Goal: Task Accomplishment & Management: Manage account settings

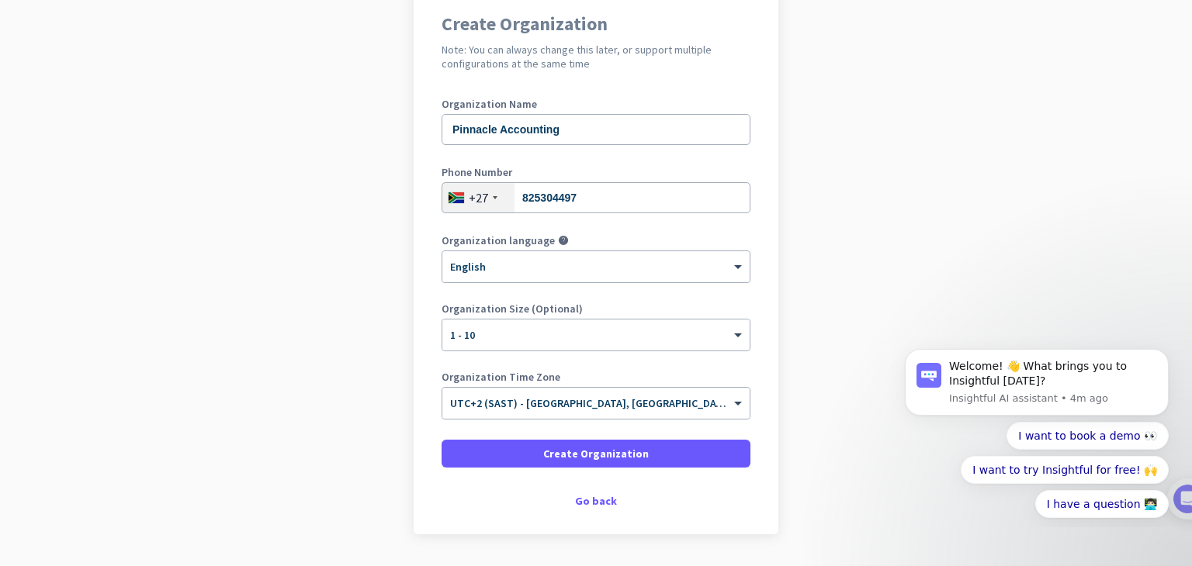
scroll to position [140, 0]
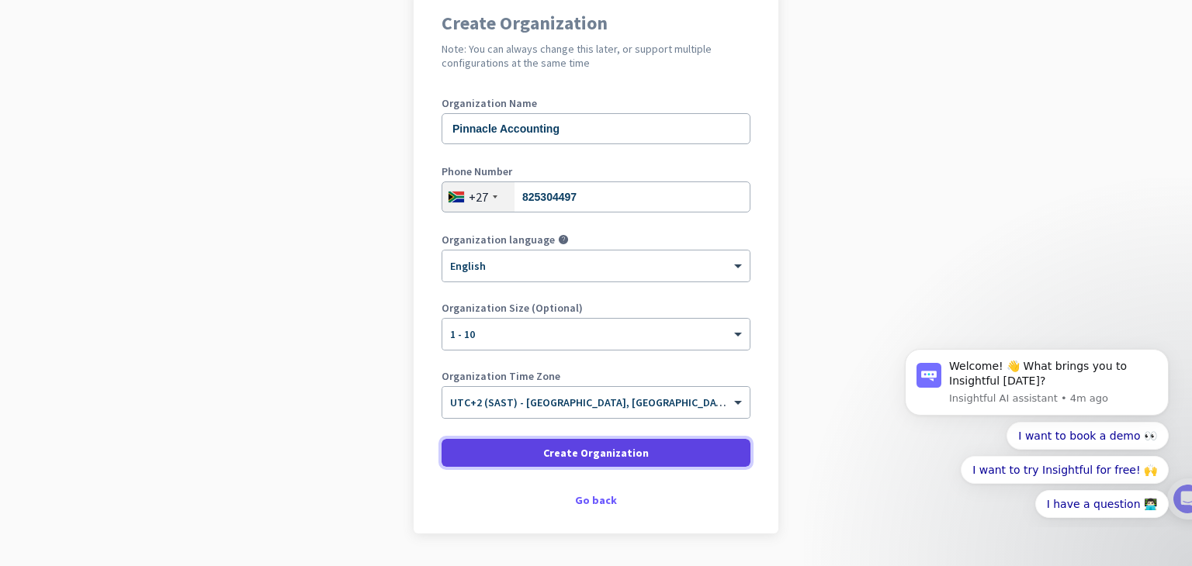
click at [618, 454] on span "Create Organization" at bounding box center [596, 453] width 106 height 16
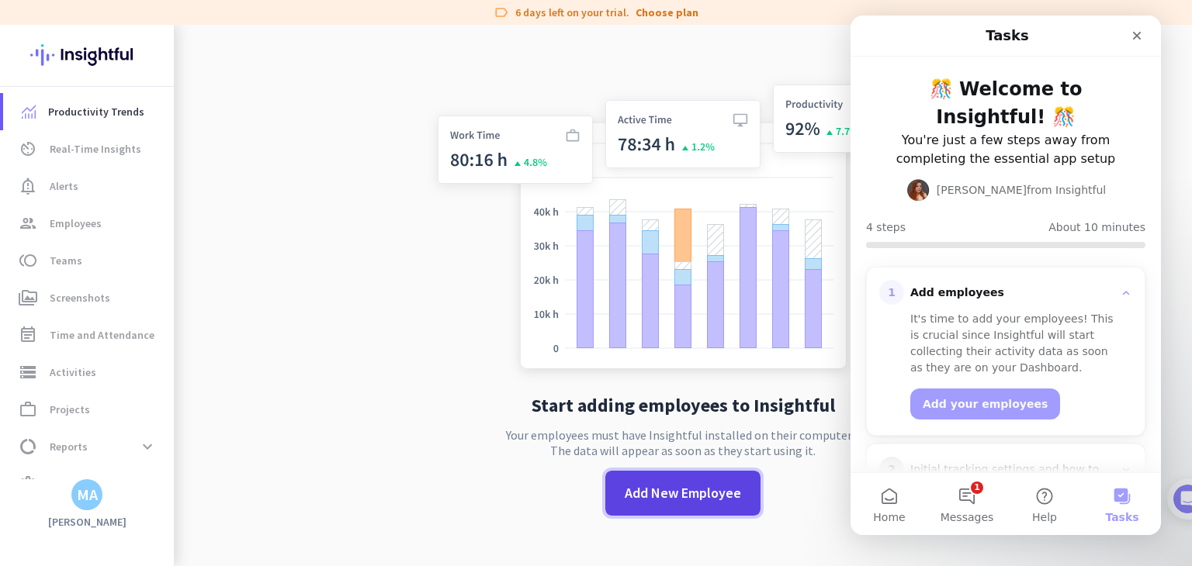
click at [643, 490] on span "Add New Employee" at bounding box center [683, 493] width 116 height 20
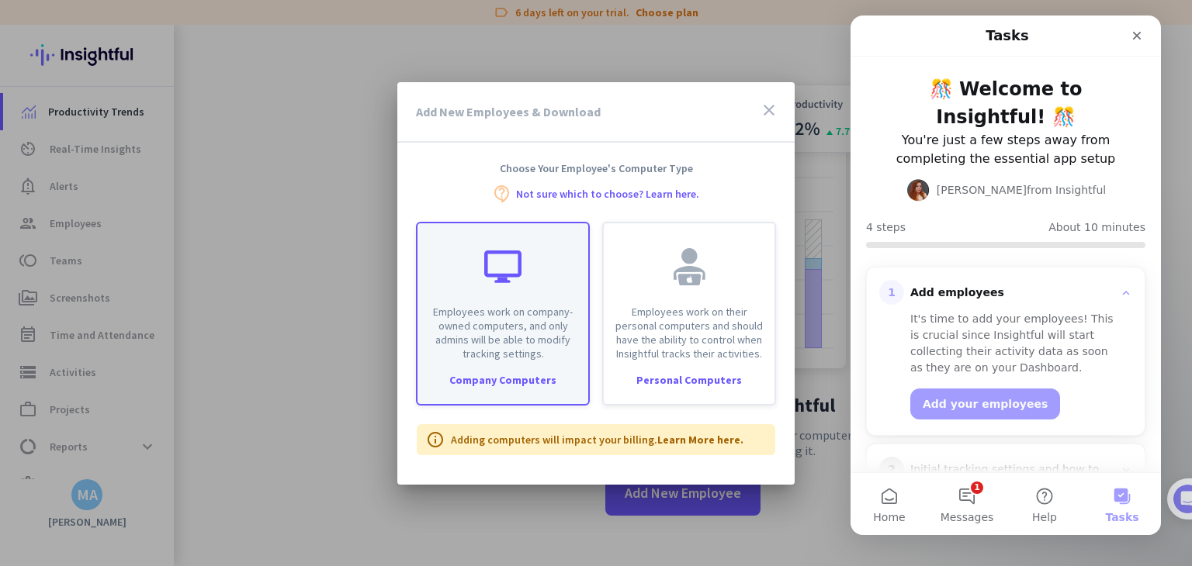
click at [531, 390] on div "Employees work on company-owned computers, and only admins will be able to modi…" at bounding box center [503, 314] width 174 height 184
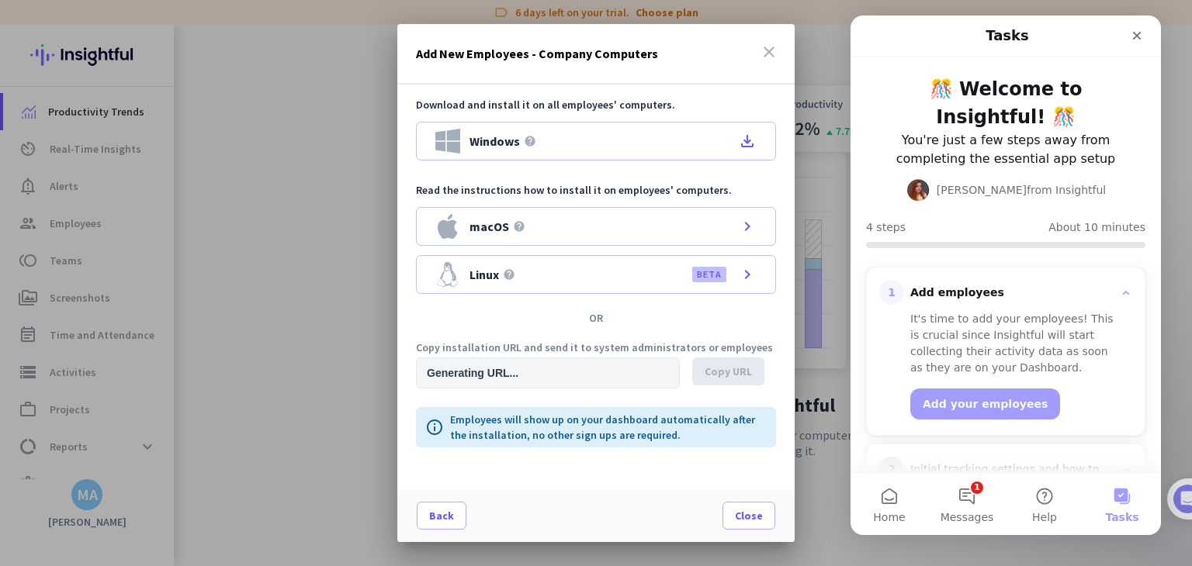
type input "https://app.insightful.io/#/installation/company?token=eyJhbGciOiJIUzI1NiIsInR5…"
click at [359, 161] on div at bounding box center [596, 283] width 1192 height 566
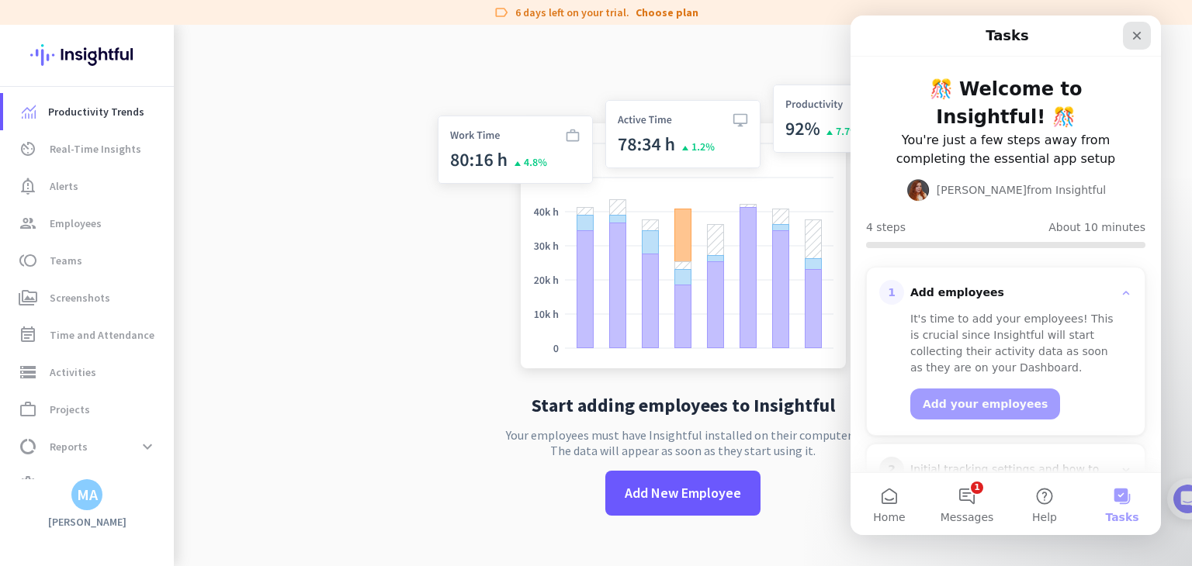
click at [1134, 40] on icon "Close" at bounding box center [1136, 35] width 12 height 12
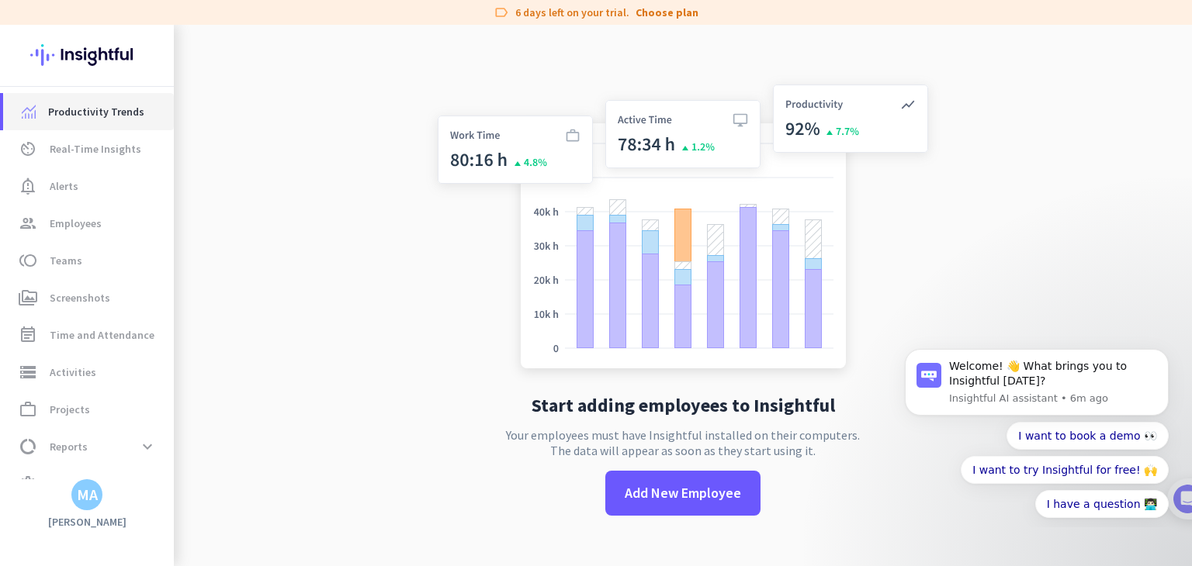
click at [124, 110] on span "Productivity Trends" at bounding box center [96, 111] width 96 height 19
click at [119, 147] on span "Real-Time Insights" at bounding box center [96, 149] width 92 height 19
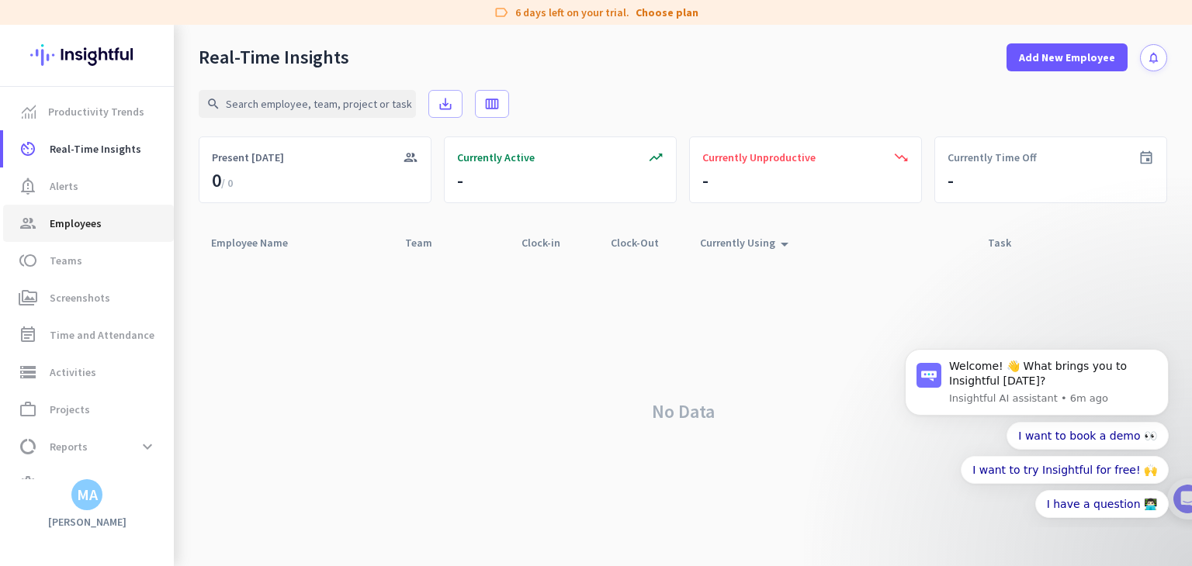
click at [98, 220] on span "Employees" at bounding box center [76, 223] width 52 height 19
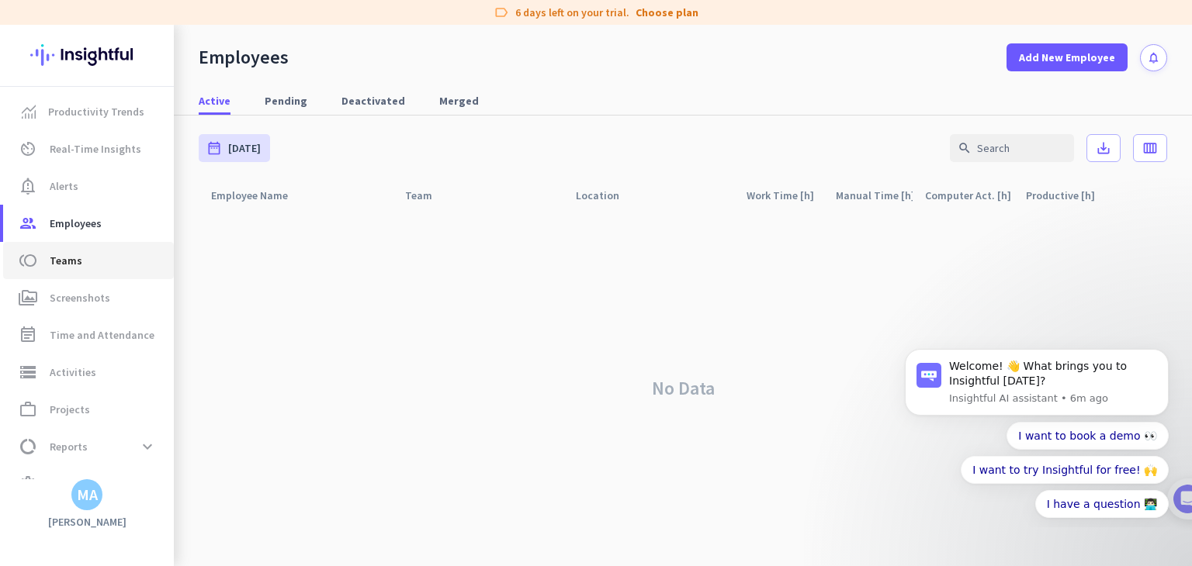
click at [98, 255] on span "toll Teams" at bounding box center [89, 260] width 146 height 19
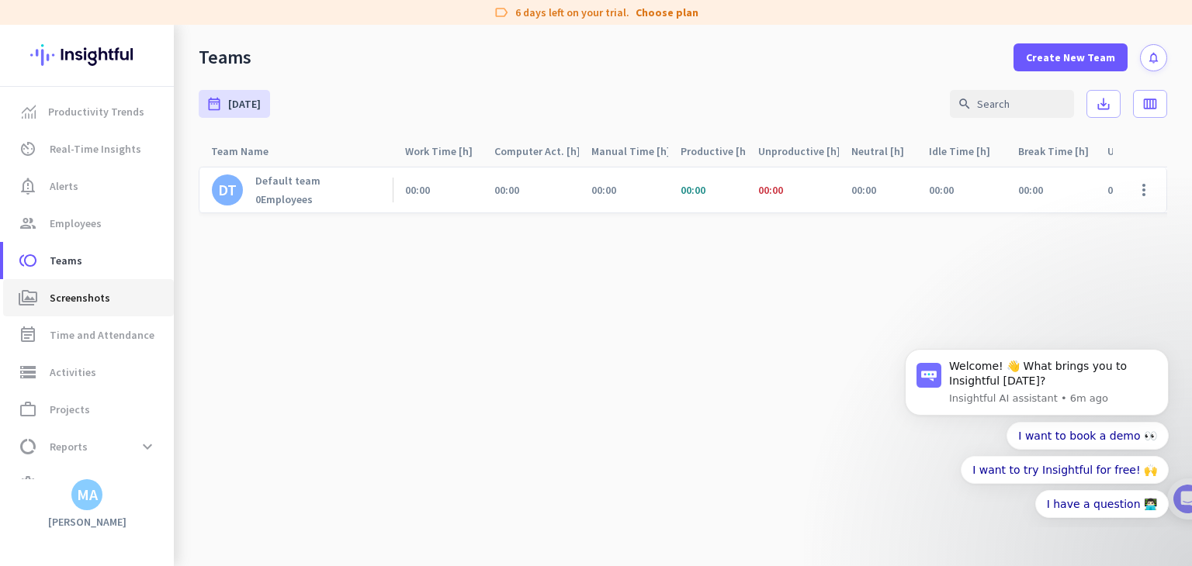
click at [99, 286] on link "perm_media Screenshots" at bounding box center [88, 297] width 171 height 37
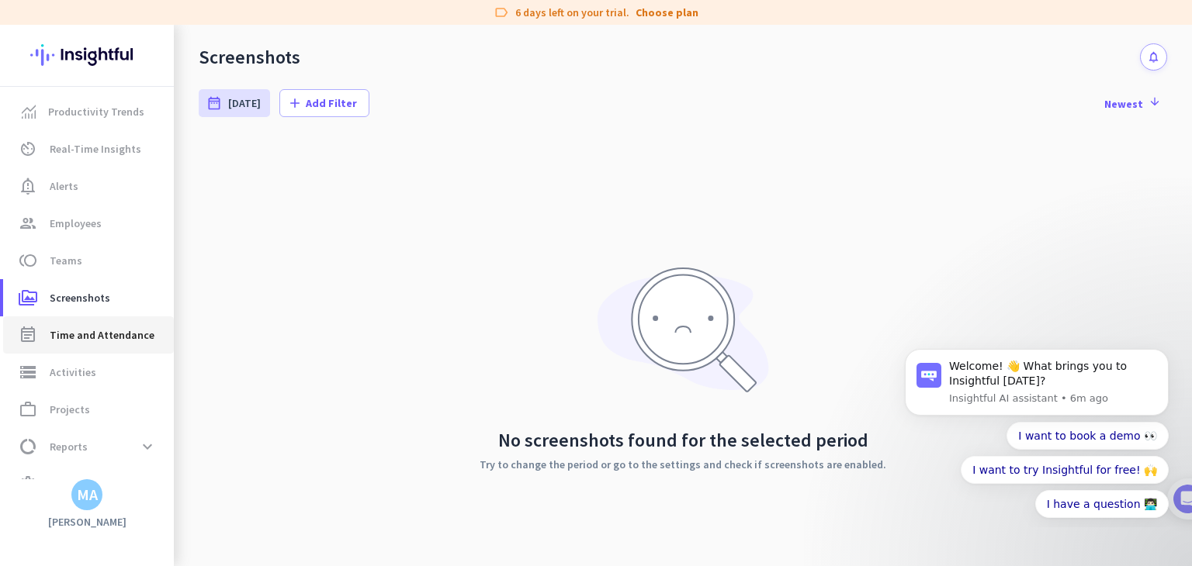
click at [104, 323] on link "event_note Time and Attendance" at bounding box center [88, 335] width 171 height 37
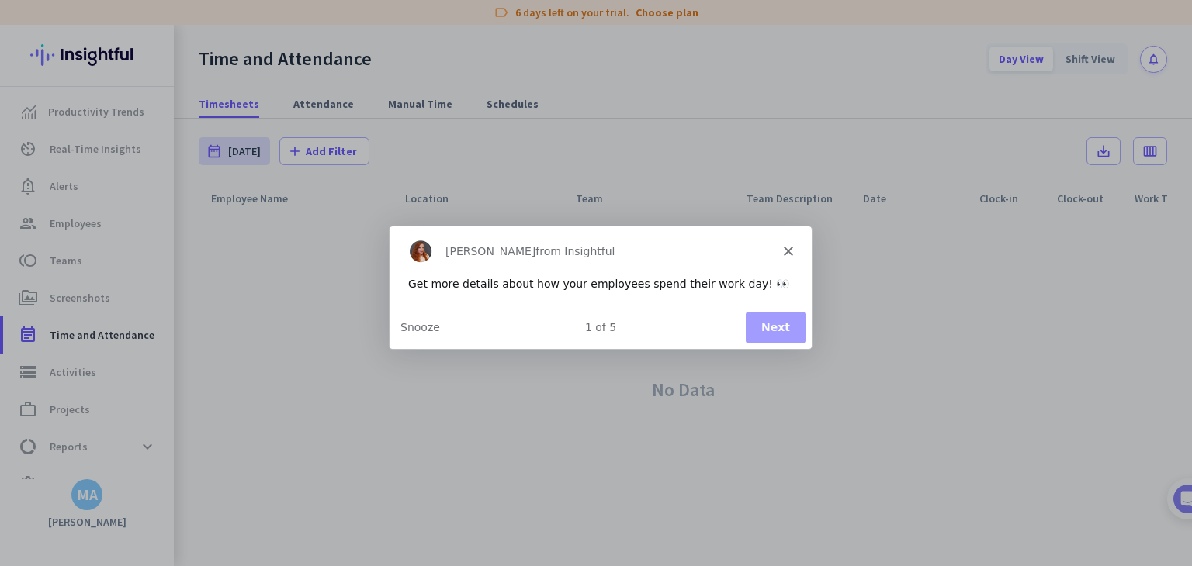
click at [785, 251] on polygon "Close" at bounding box center [787, 249] width 9 height 9
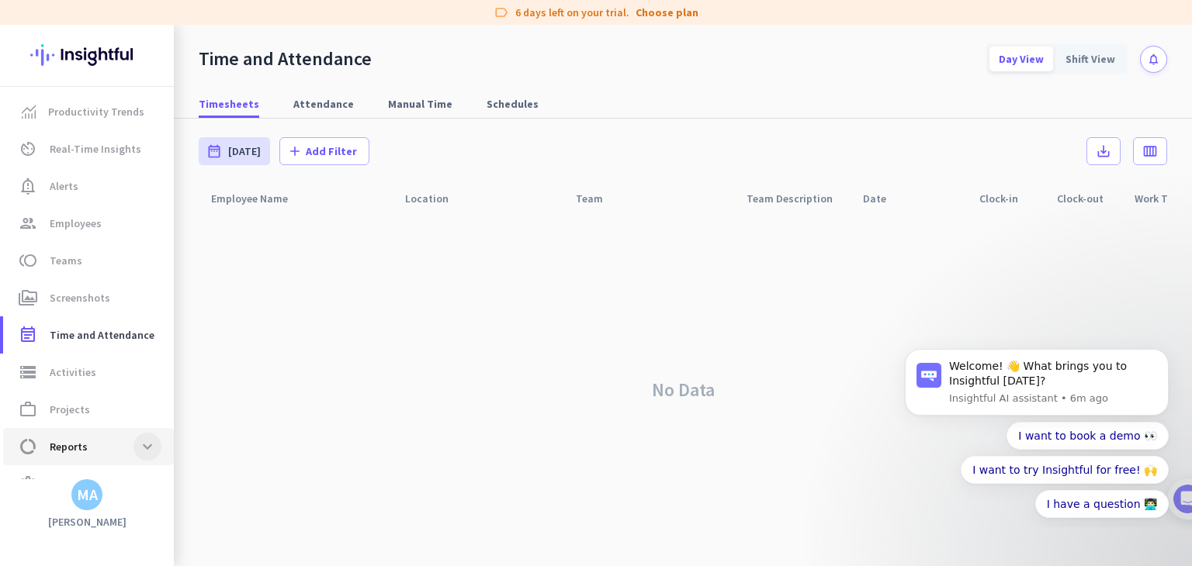
click at [148, 452] on span at bounding box center [147, 447] width 28 height 28
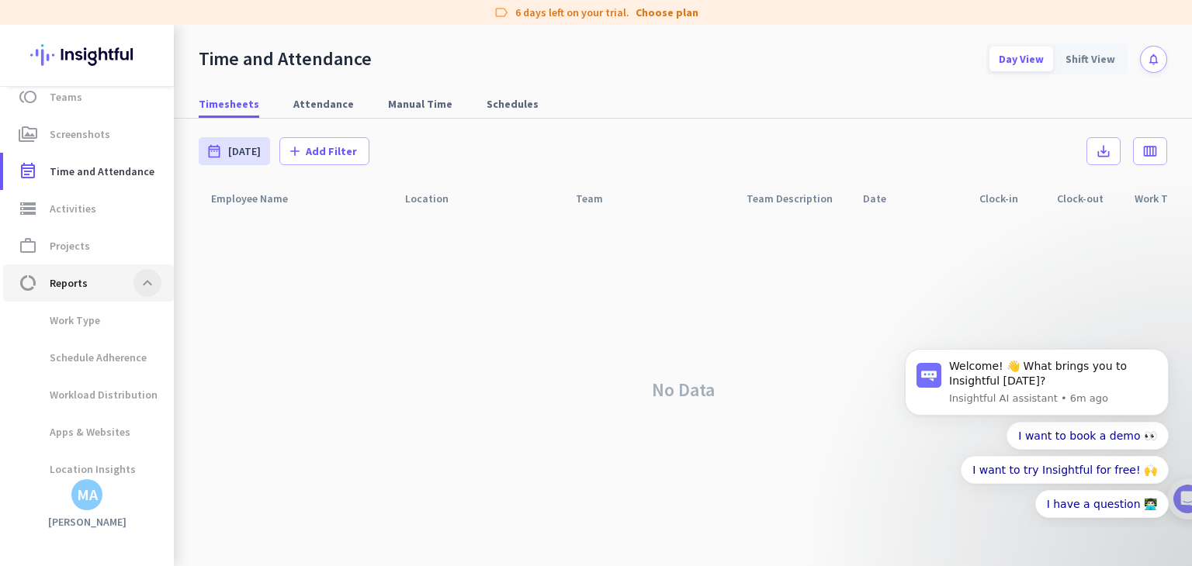
scroll to position [172, 0]
